Goal: Find specific page/section

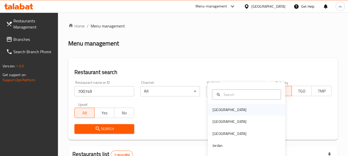
scroll to position [69, 0]
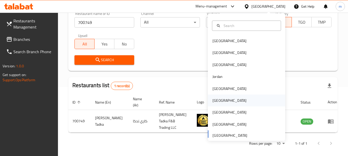
click at [238, 101] on div "[GEOGRAPHIC_DATA]" at bounding box center [246, 101] width 77 height 12
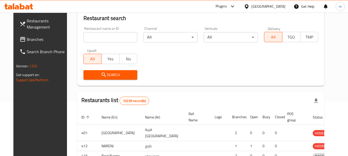
scroll to position [69, 0]
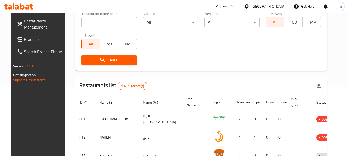
click at [24, 42] on span "Branches" at bounding box center [44, 39] width 41 height 6
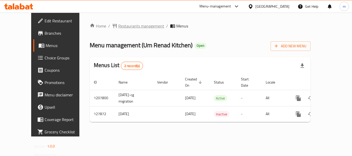
click at [118, 28] on span "Restaurants management" at bounding box center [141, 26] width 46 height 6
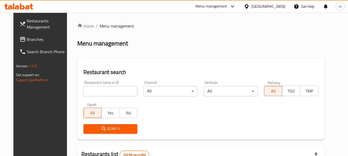
click at [83, 90] on input "search" at bounding box center [110, 91] width 54 height 10
paste input "609537"
type input "609537"
click at [101, 128] on icon "submit" at bounding box center [104, 129] width 6 height 6
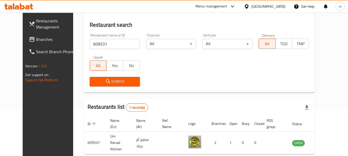
scroll to position [69, 0]
